Goal: Browse casually: Explore the website without a specific task or goal

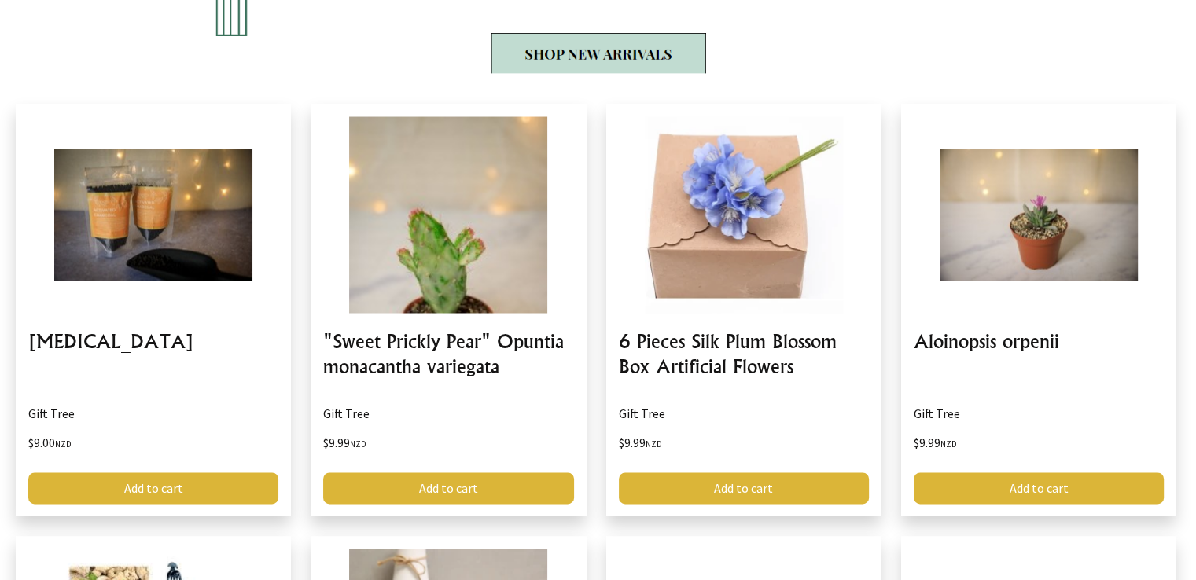
scroll to position [2092, 0]
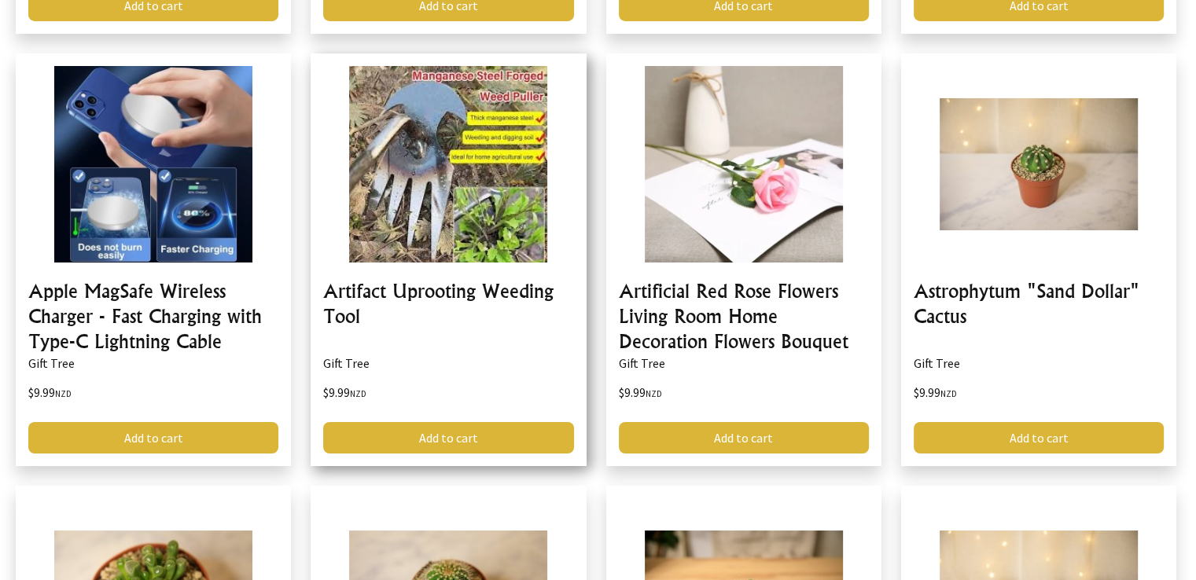
scroll to position [5700, 0]
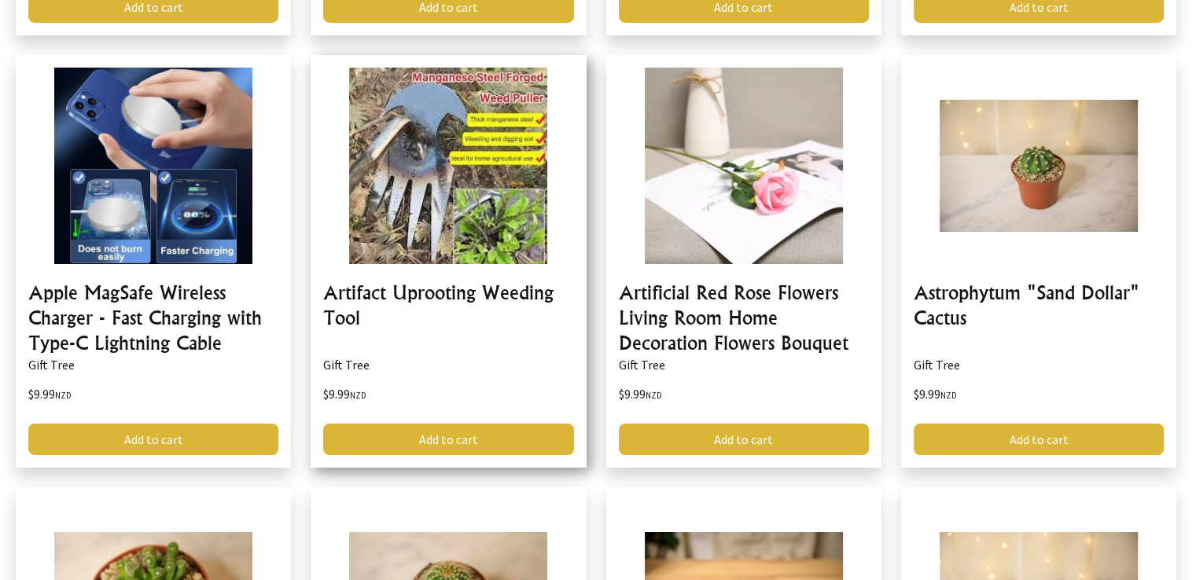
click at [445, 259] on link at bounding box center [448, 261] width 275 height 413
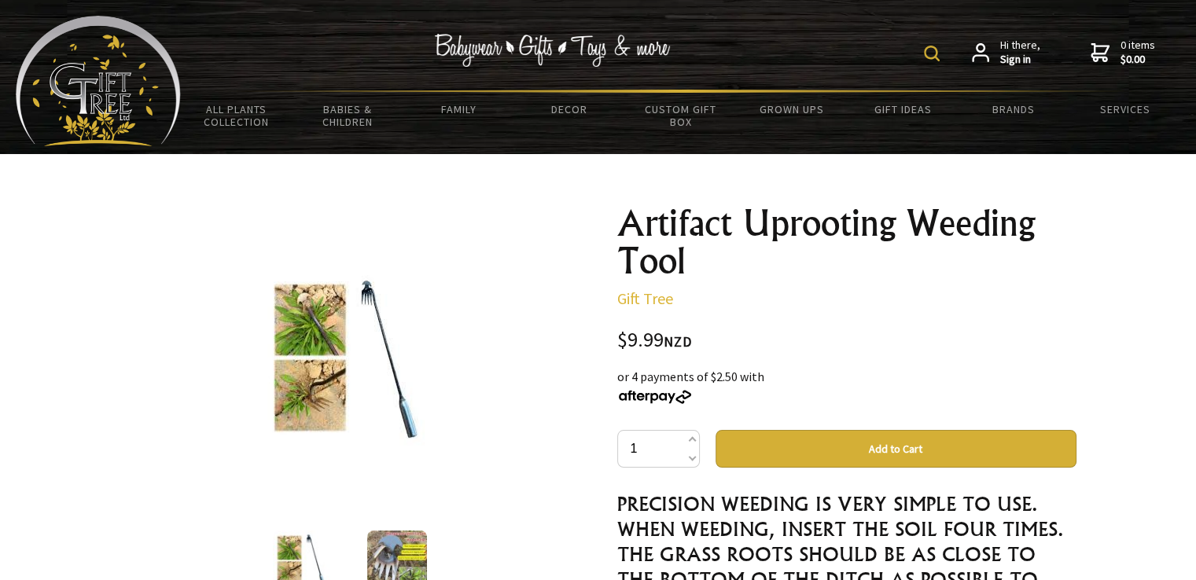
click at [661, 226] on h1 "Artifact Uprooting Weeding Tool" at bounding box center [846, 241] width 459 height 75
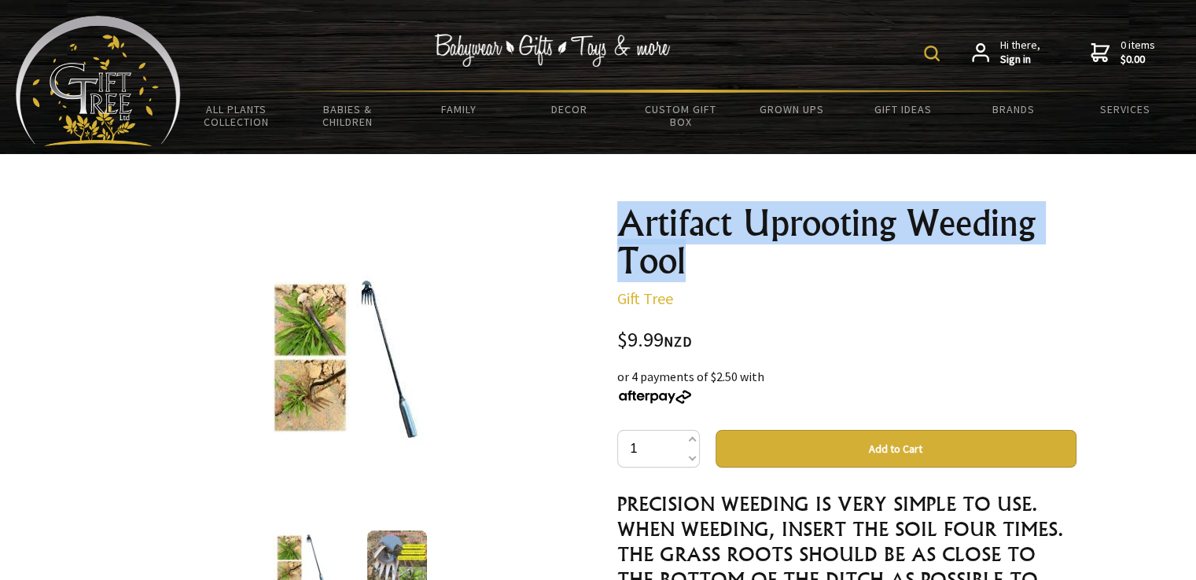
click at [661, 226] on h1 "Artifact Uprooting Weeding Tool" at bounding box center [846, 241] width 459 height 75
copy div "Artifact Uprooting Weeding Tool"
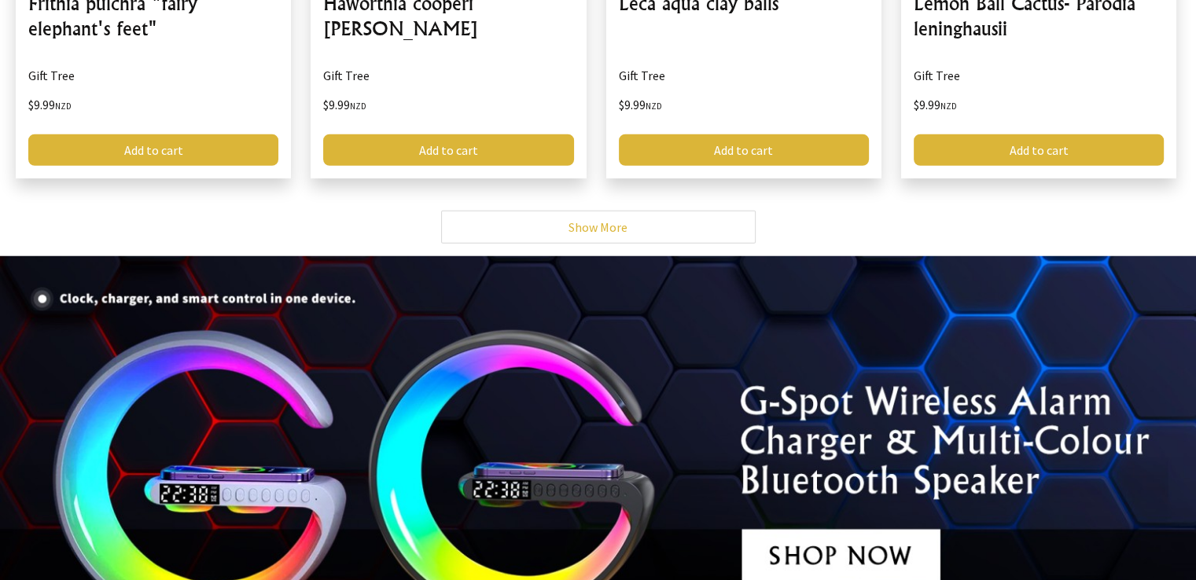
scroll to position [4153, 0]
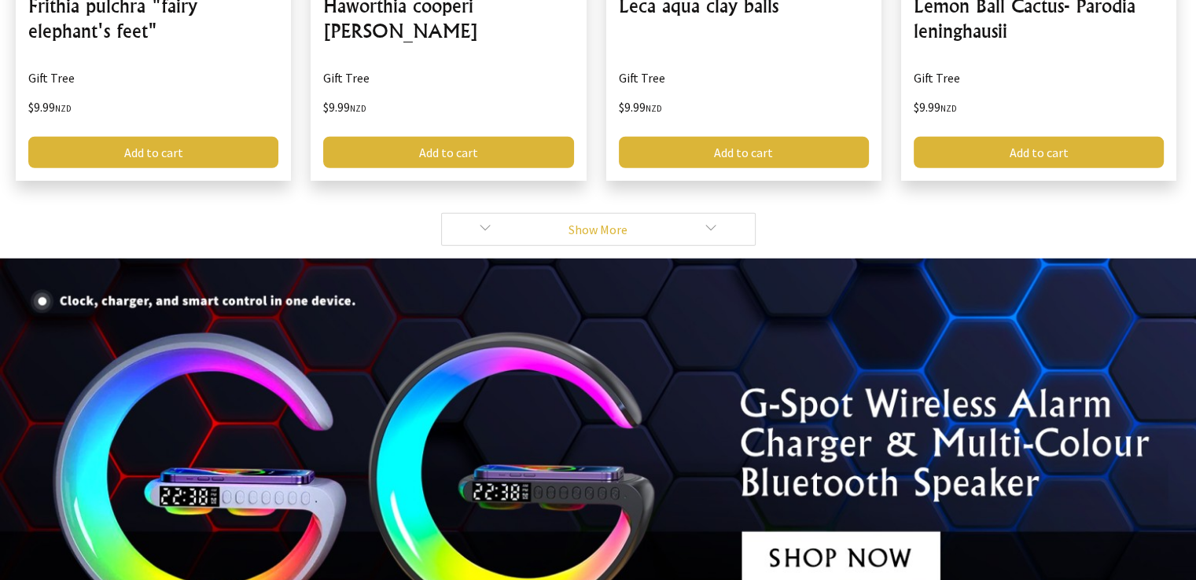
click at [595, 226] on link "Show More" at bounding box center [598, 229] width 315 height 33
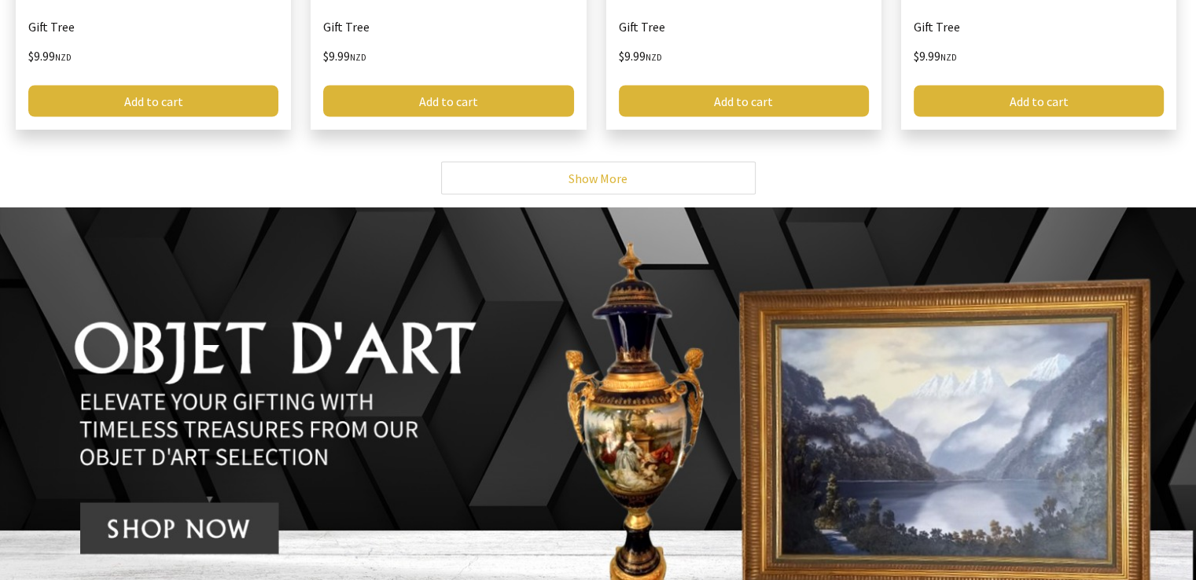
scroll to position [8896, 0]
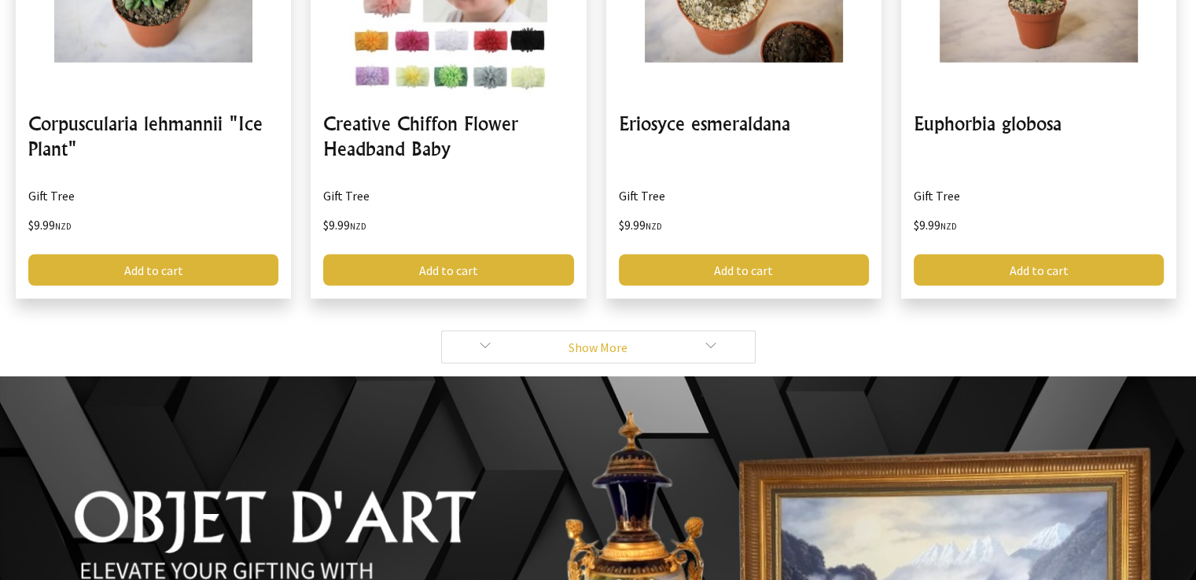
click at [602, 342] on link "Show More" at bounding box center [598, 346] width 315 height 33
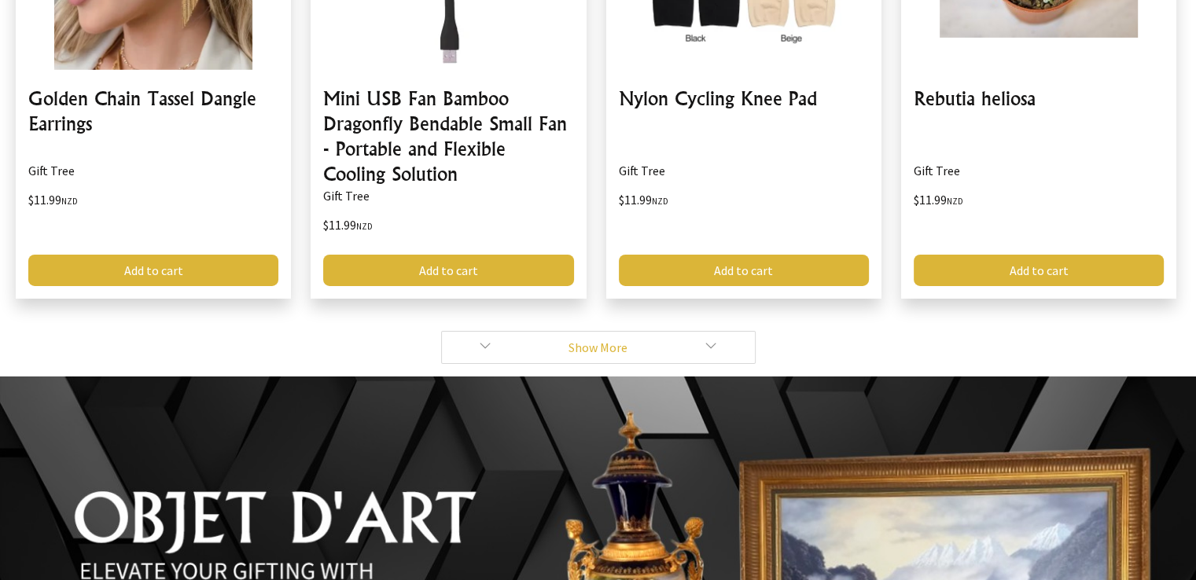
scroll to position [11131, 0]
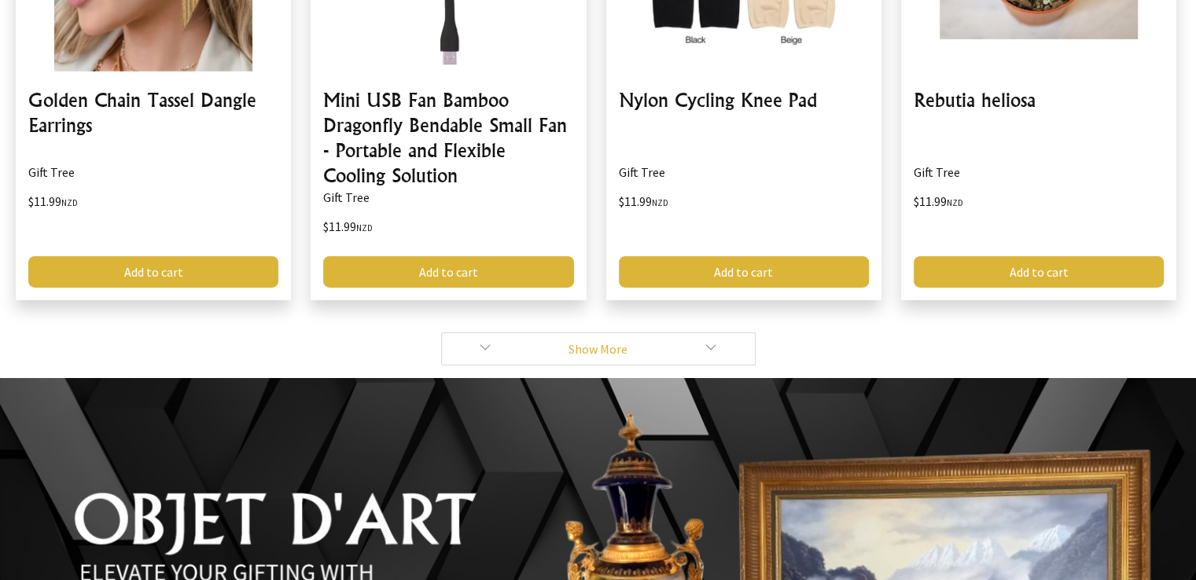
click at [610, 333] on link "Show More" at bounding box center [598, 349] width 315 height 33
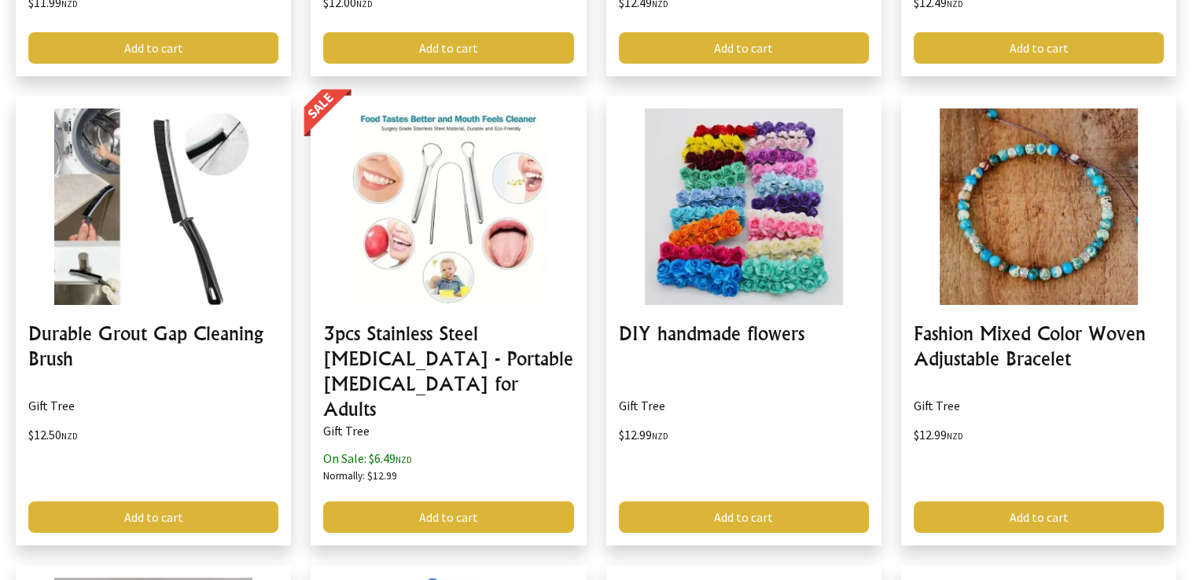
scroll to position [11788, 0]
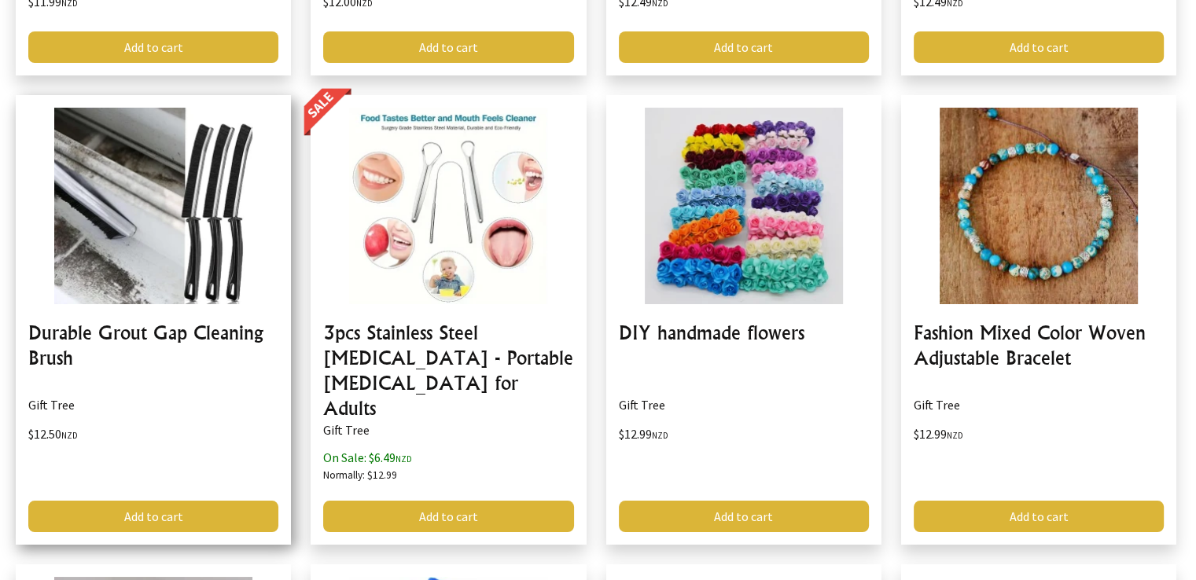
click at [171, 223] on link at bounding box center [153, 320] width 275 height 450
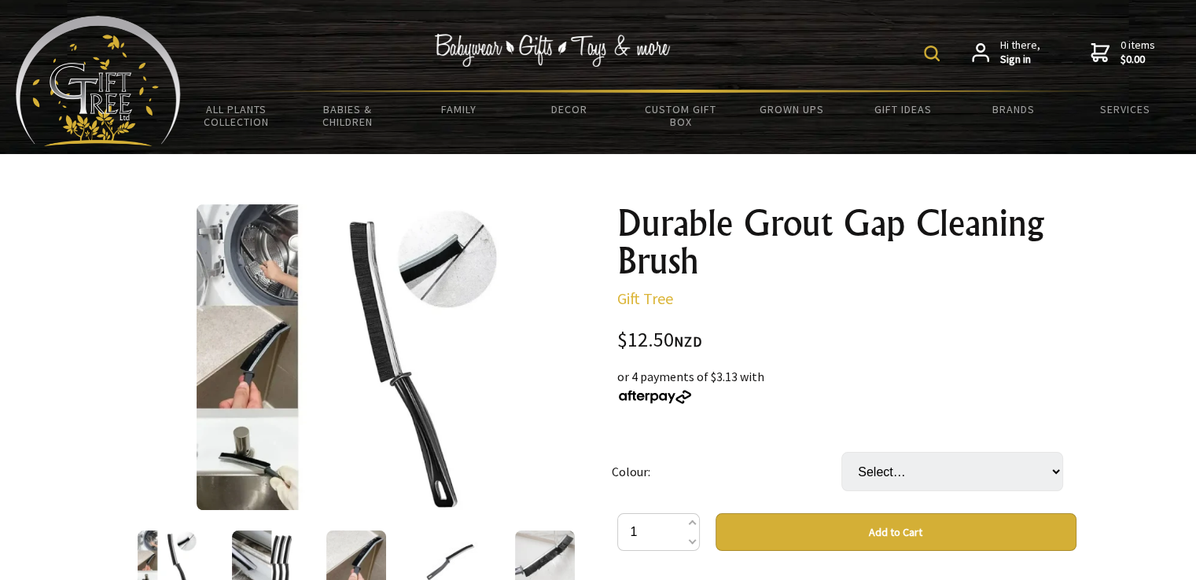
drag, startPoint x: 759, startPoint y: 327, endPoint x: 712, endPoint y: 293, distance: 58.5
click at [712, 293] on p "Gift Tree" at bounding box center [846, 298] width 459 height 19
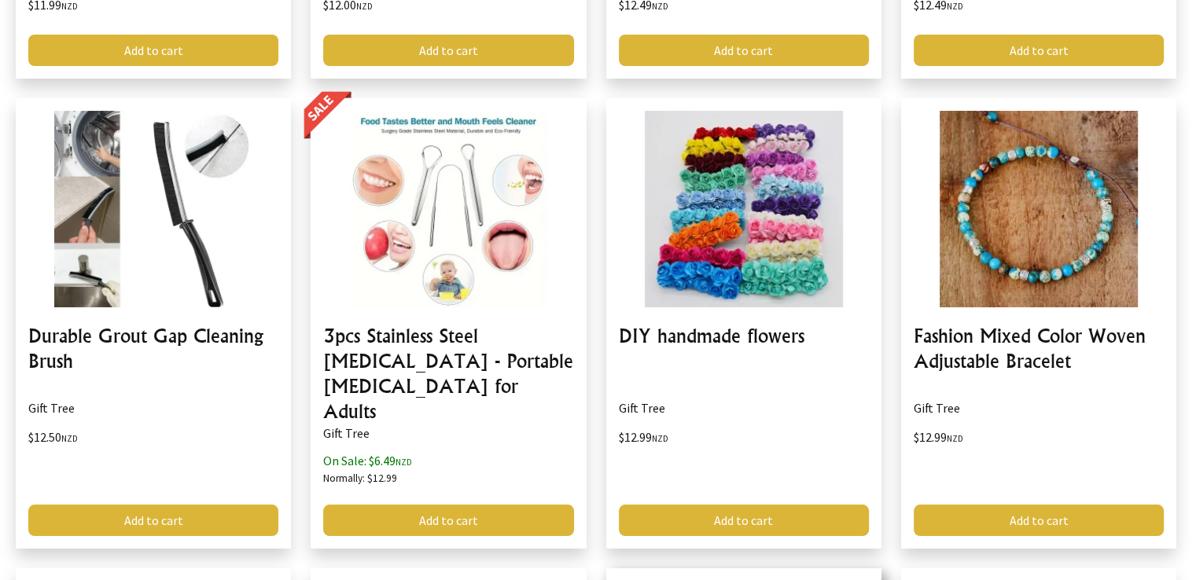
scroll to position [11998, 0]
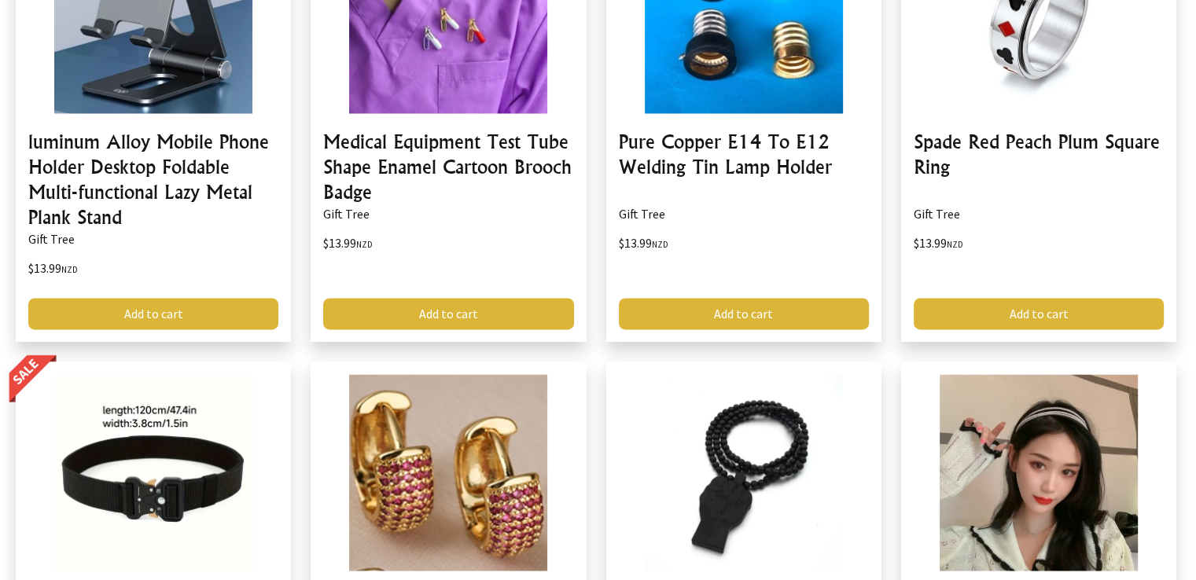
scroll to position [14332, 0]
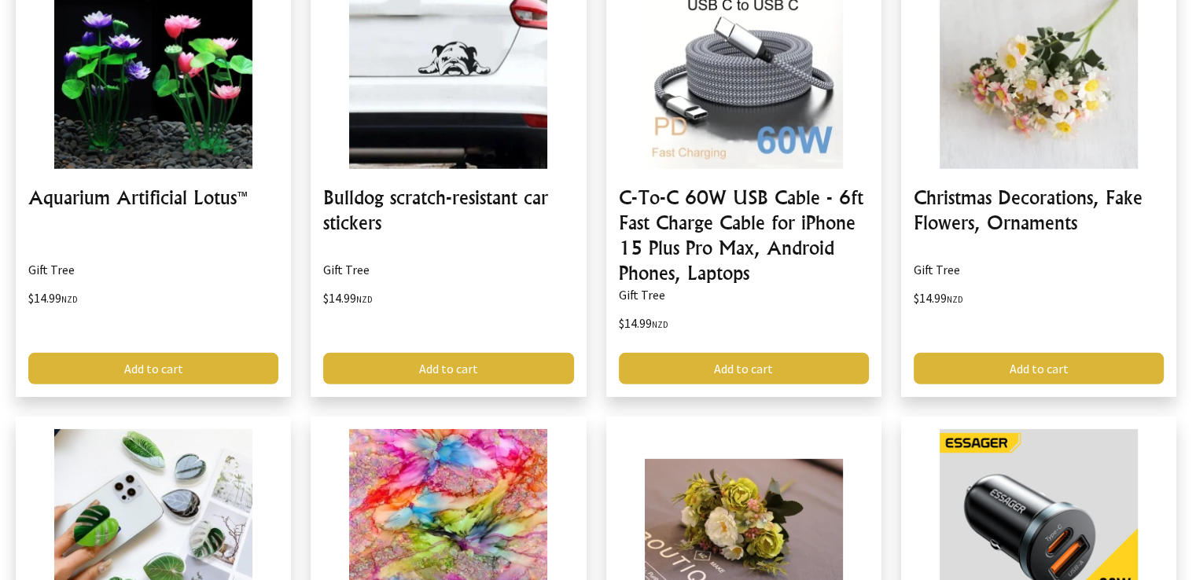
scroll to position [16533, 0]
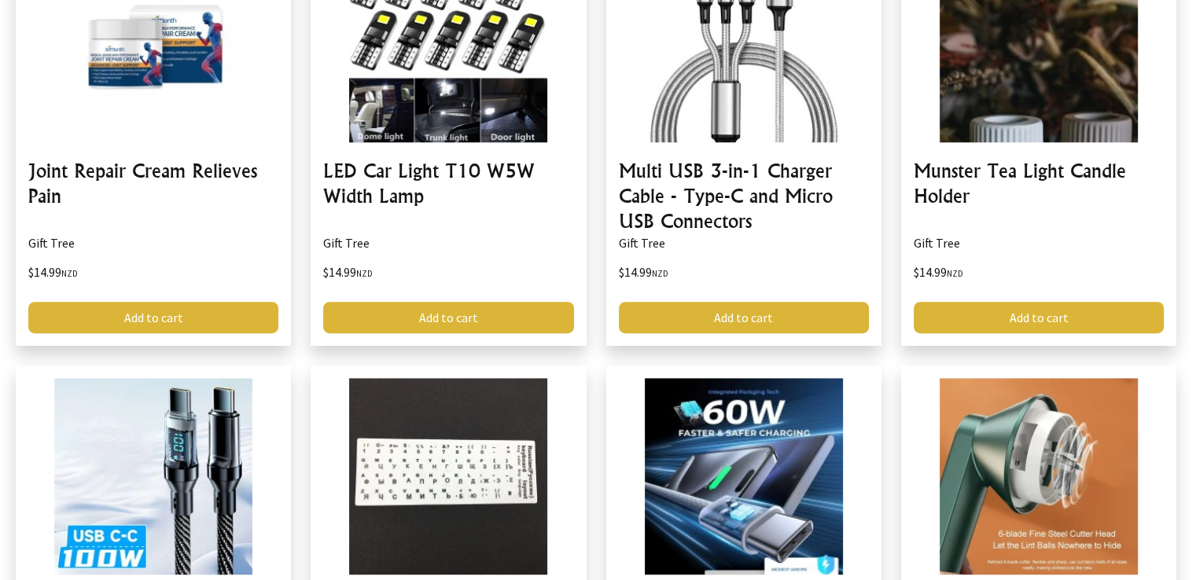
scroll to position [18764, 0]
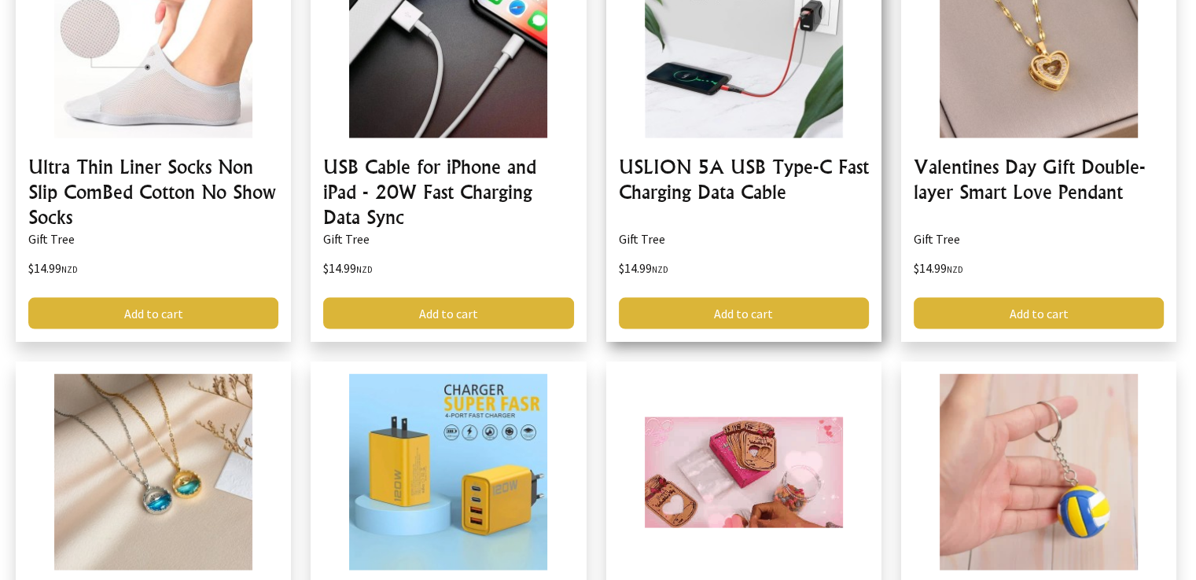
scroll to position [20964, 0]
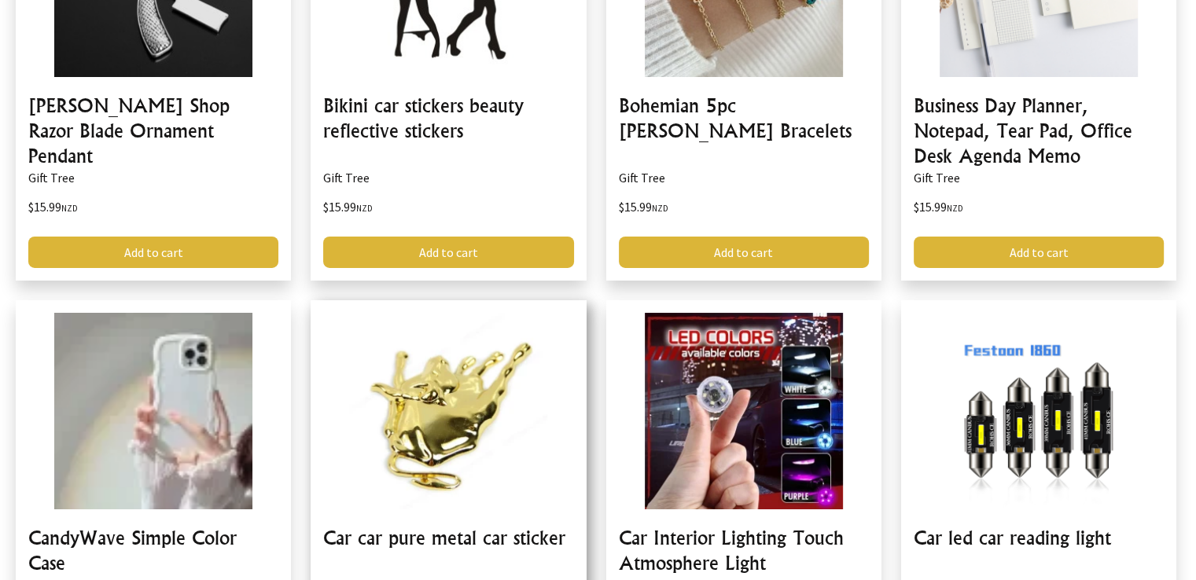
scroll to position [23227, 0]
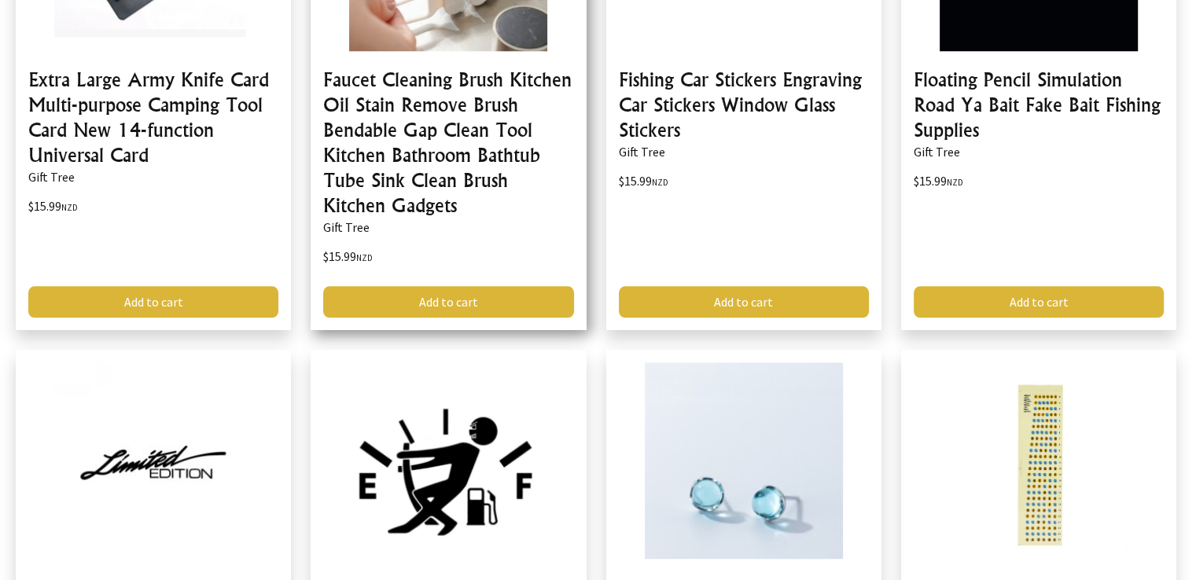
scroll to position [25464, 0]
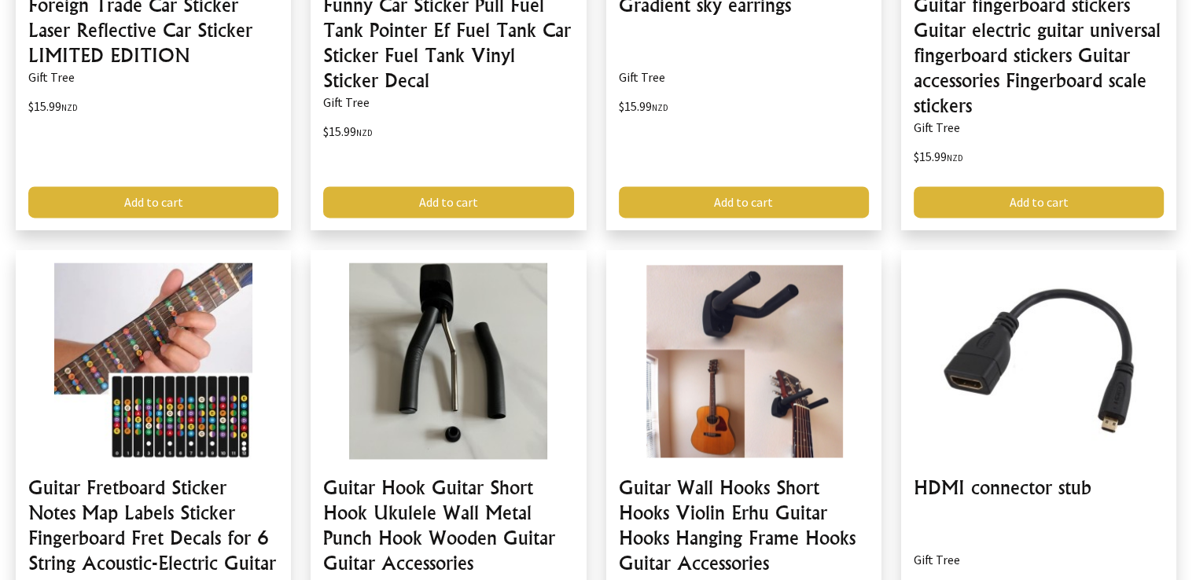
scroll to position [26048, 0]
